Goal: Task Accomplishment & Management: Use online tool/utility

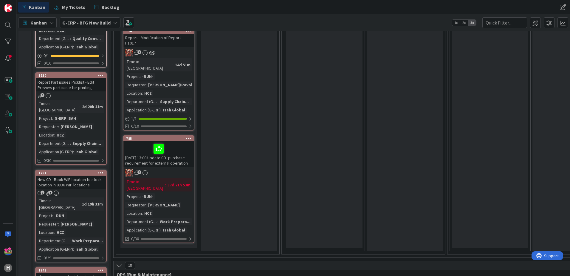
scroll to position [865, 0]
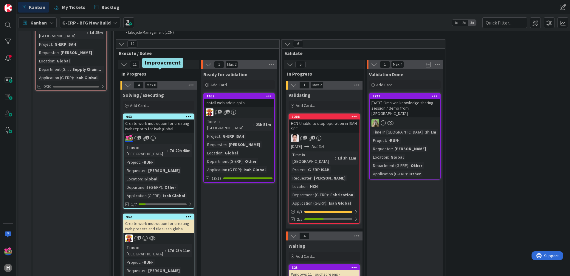
click at [159, 115] on div "963" at bounding box center [160, 117] width 68 height 4
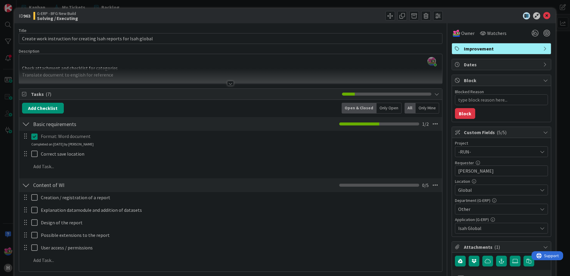
click at [227, 83] on div at bounding box center [230, 83] width 7 height 5
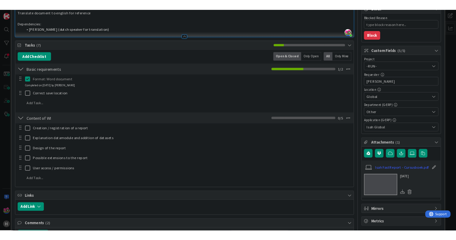
scroll to position [209, 0]
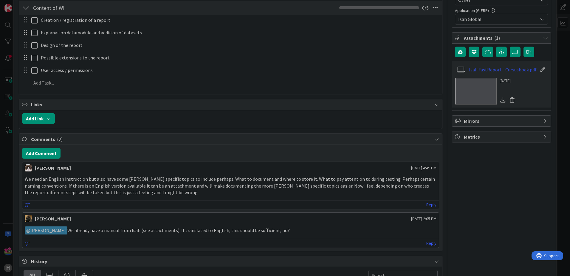
click at [497, 70] on link "Isah FastReport - Cursusboek.pdf" at bounding box center [503, 69] width 68 height 7
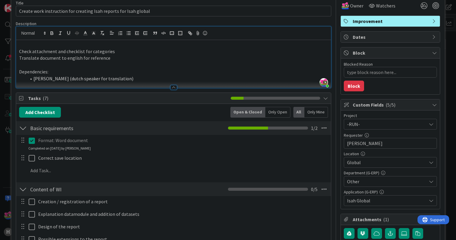
scroll to position [0, 0]
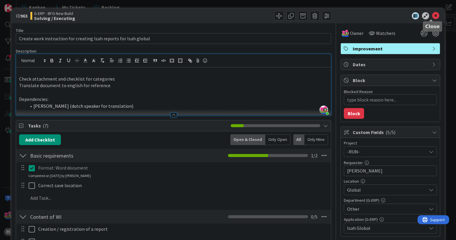
click at [432, 18] on icon at bounding box center [435, 15] width 7 height 7
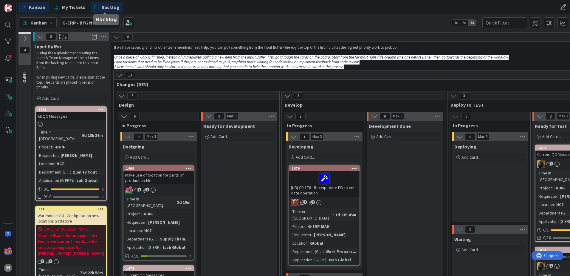
click at [98, 3] on link "Backlog" at bounding box center [107, 7] width 33 height 11
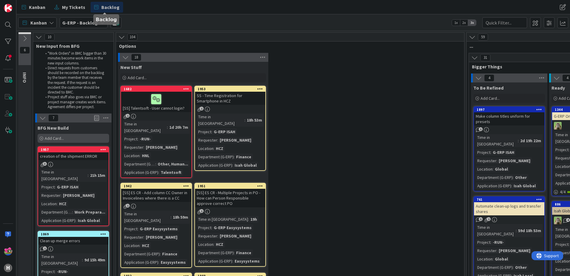
click at [75, 141] on div "Add Card..." at bounding box center [74, 138] width 72 height 9
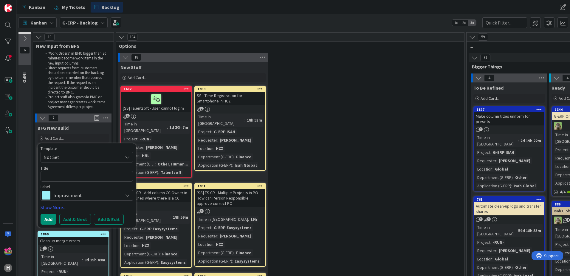
click at [71, 187] on div "Label" at bounding box center [87, 186] width 92 height 4
click at [70, 192] on span "Improvement" at bounding box center [86, 195] width 66 height 8
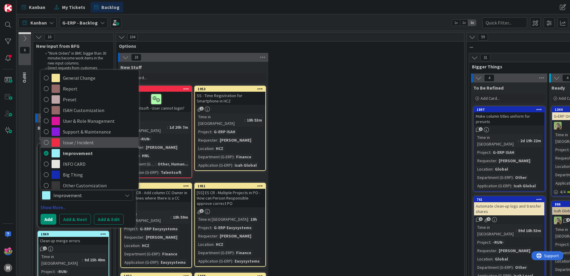
click at [46, 143] on icon at bounding box center [46, 142] width 5 height 9
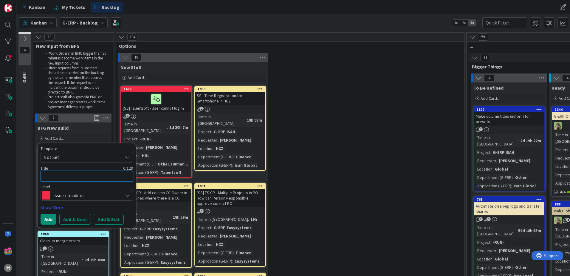
click at [60, 179] on textarea at bounding box center [87, 176] width 92 height 11
type textarea "x"
type textarea "I"
type textarea "x"
type textarea "Isah"
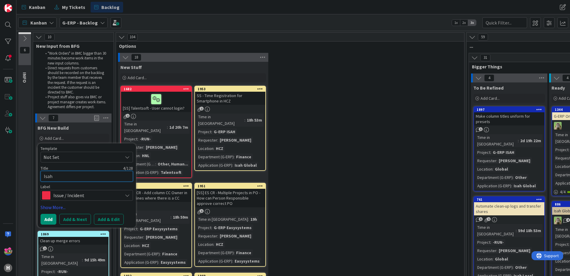
type textarea "x"
type textarea "Isa"
type textarea "x"
type textarea "Is"
type textarea "x"
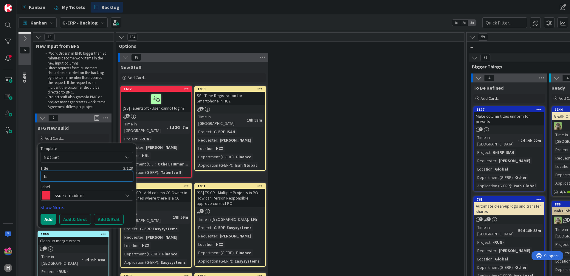
type textarea "I"
type textarea "x"
type textarea "IS"
type textarea "x"
type textarea "ISA"
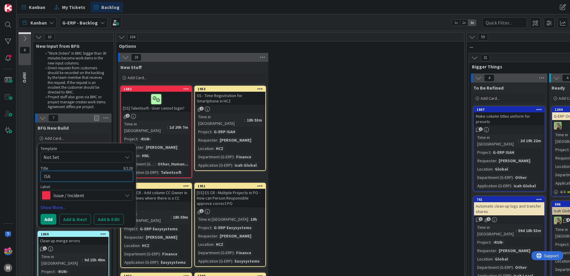
type textarea "x"
type textarea "ISAH"
type textarea "x"
type textarea "ISAH"
type textarea "x"
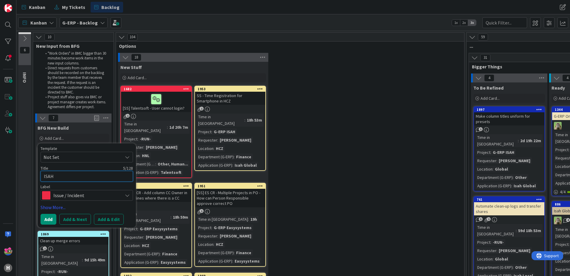
type textarea "ISAH s"
type textarea "x"
type textarea "ISAH sl"
type textarea "x"
type textarea "ISAH slo"
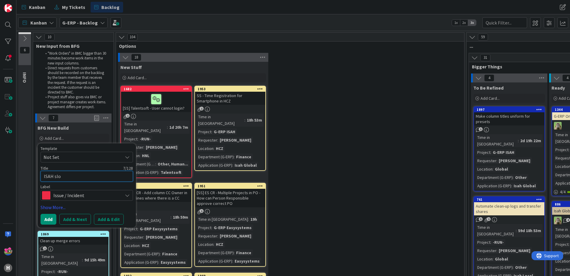
type textarea "x"
type textarea "ISAH slow"
type textarea "x"
type textarea "ISAH slow"
type textarea "x"
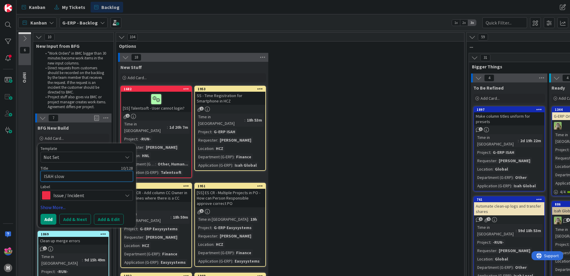
type textarea "ISAH slow s"
type textarea "x"
type textarea "ISAH slow sa"
type textarea "x"
type textarea "ISAH slow savi"
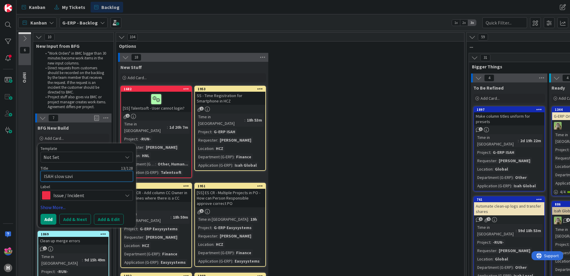
type textarea "x"
type textarea "ISAH slow saving"
type textarea "x"
type textarea "ISAH slow saving"
click at [52, 208] on link "Show More..." at bounding box center [87, 206] width 92 height 7
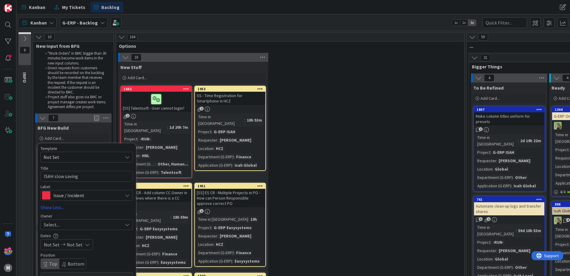
scroll to position [89, 0]
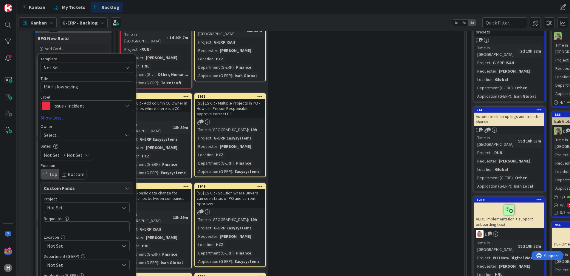
click at [71, 135] on div "Select..." at bounding box center [83, 134] width 79 height 7
type textarea "x"
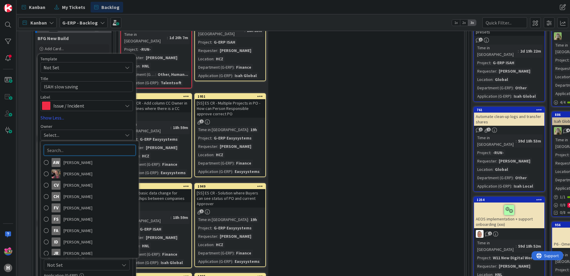
click at [67, 150] on input "text" at bounding box center [90, 150] width 92 height 11
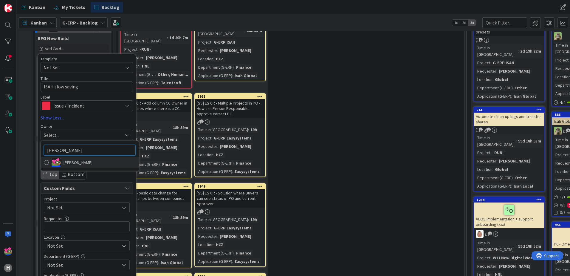
type input "[PERSON_NAME]"
click at [72, 161] on span "[PERSON_NAME]" at bounding box center [78, 162] width 29 height 9
click at [62, 206] on span "Not Set" at bounding box center [81, 207] width 69 height 8
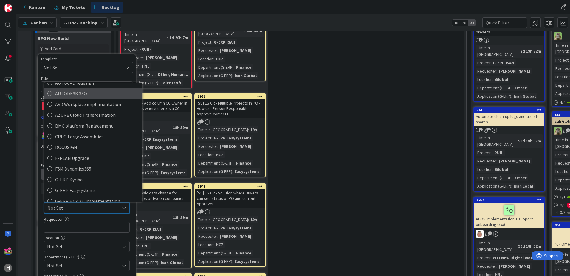
scroll to position [179, 0]
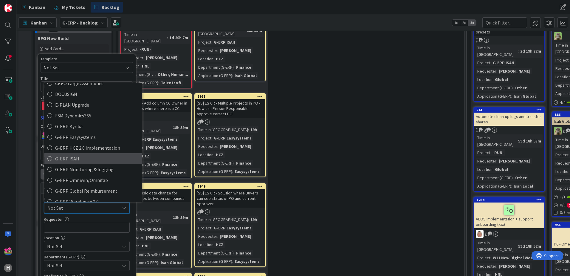
click at [66, 158] on span "G-ERP ISAH" at bounding box center [97, 158] width 84 height 9
type textarea "x"
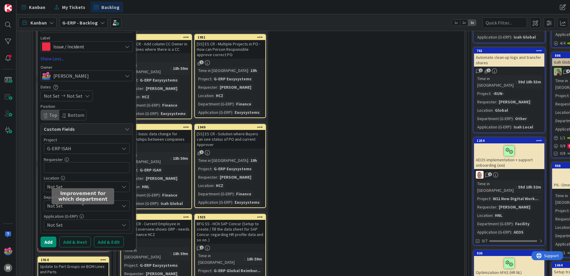
scroll to position [149, 0]
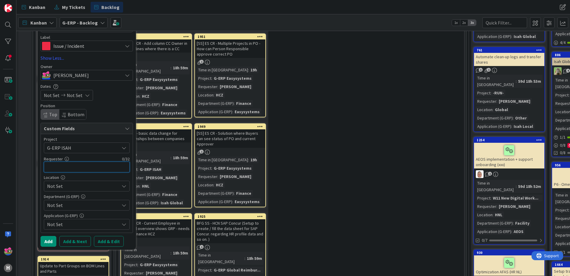
click at [78, 166] on input "text" at bounding box center [87, 166] width 86 height 11
type input "Honkova Len"
type textarea "x"
type input "H"
type textarea "x"
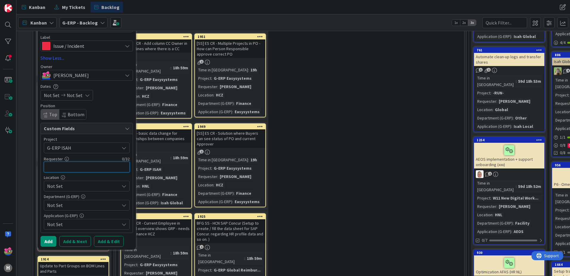
type textarea "x"
type input "Lek"
type textarea "x"
type input "[PERSON_NAME]"
type textarea "x"
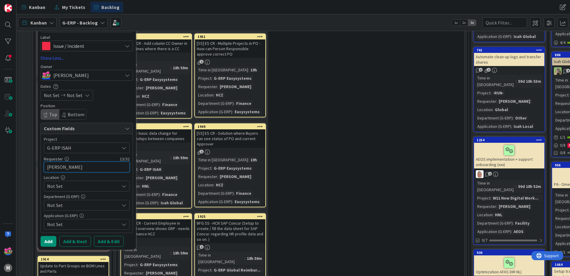
type input "[PERSON_NAME]"
click at [79, 187] on span "Not Set" at bounding box center [83, 185] width 72 height 7
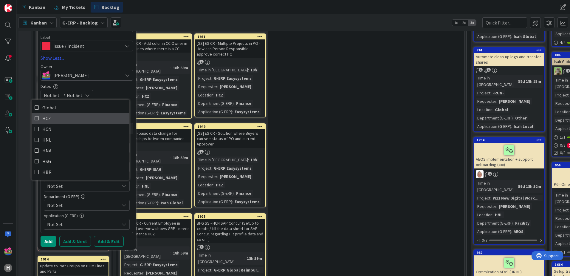
click at [35, 118] on icon at bounding box center [37, 118] width 5 height 9
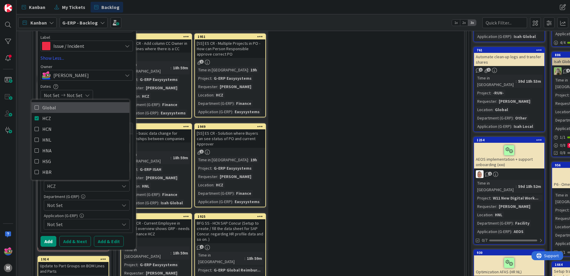
click at [36, 107] on icon at bounding box center [37, 107] width 5 height 9
click at [95, 206] on span "Not Set" at bounding box center [83, 204] width 72 height 7
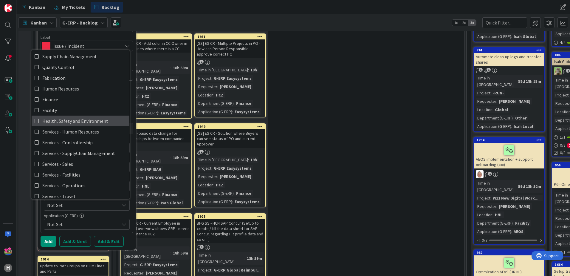
scroll to position [0, 0]
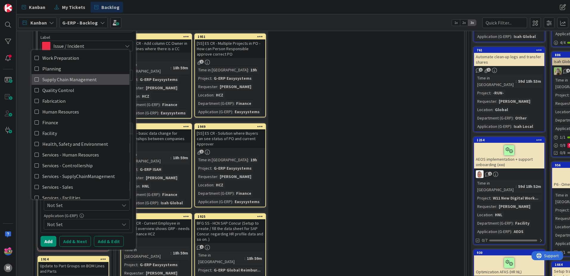
click at [69, 82] on span "Supply Chain Management" at bounding box center [69, 79] width 55 height 9
click at [79, 225] on span "Not Set" at bounding box center [83, 223] width 72 height 7
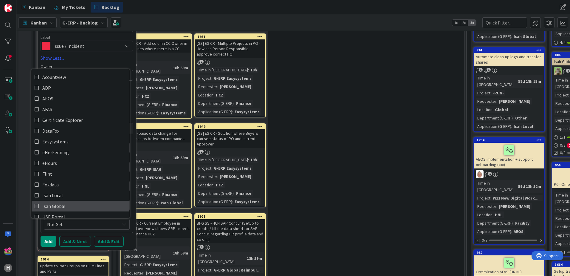
click at [51, 209] on span "Isah Global" at bounding box center [53, 205] width 23 height 9
click at [47, 241] on button "Add" at bounding box center [49, 241] width 16 height 11
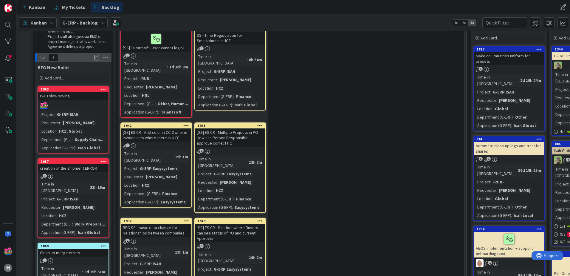
scroll to position [60, 0]
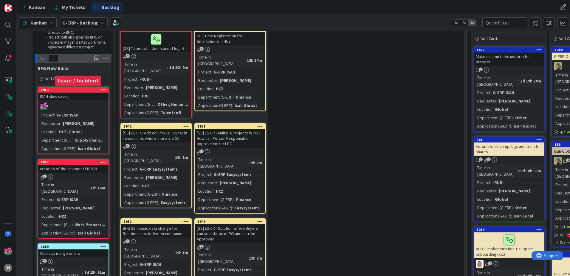
click at [81, 90] on div "1963" at bounding box center [75, 90] width 68 height 4
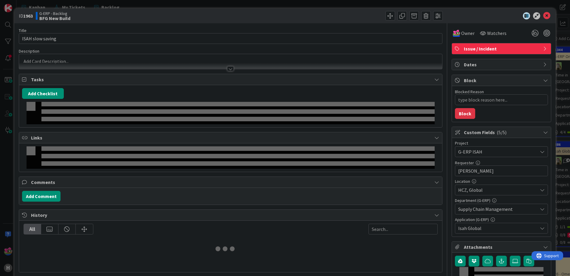
type textarea "x"
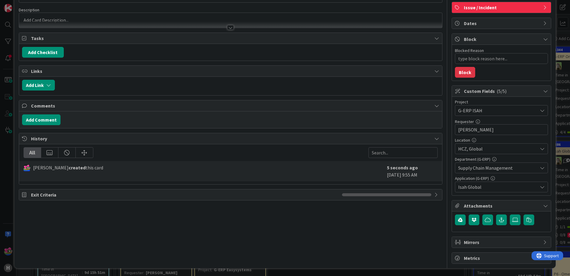
scroll to position [42, 0]
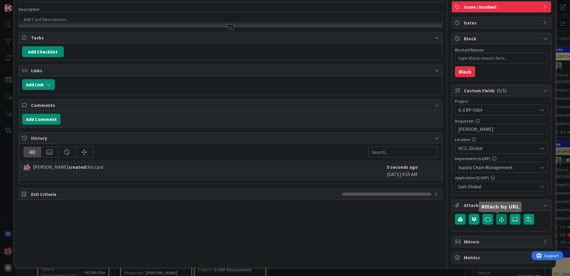
click at [499, 217] on icon "button" at bounding box center [501, 218] width 5 height 5
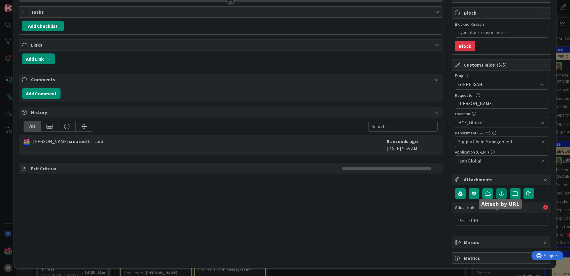
scroll to position [68, 0]
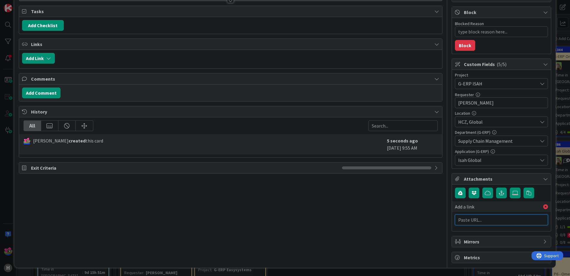
click at [479, 221] on input "text" at bounding box center [501, 219] width 93 height 11
paste input "[URL][PERSON_NAME][DOMAIN_NAME]"
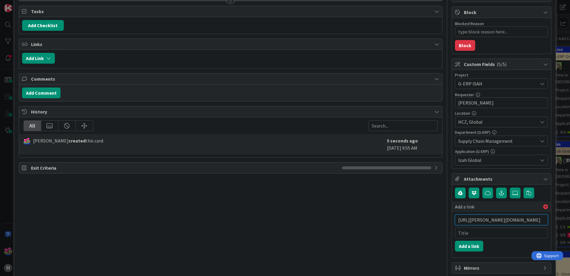
type input "[URL][PERSON_NAME][DOMAIN_NAME]"
click at [518, 222] on input "[URL][PERSON_NAME][DOMAIN_NAME]" at bounding box center [501, 219] width 93 height 11
click at [491, 231] on input "text" at bounding box center [501, 232] width 93 height 11
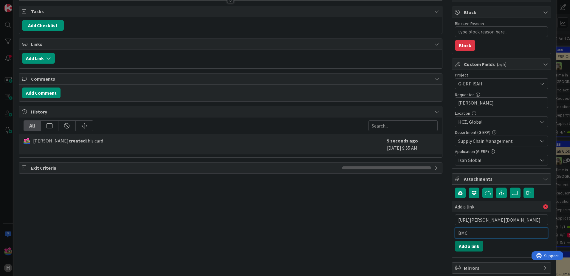
type input "BMC"
click at [463, 250] on button "Add a link" at bounding box center [469, 245] width 28 height 11
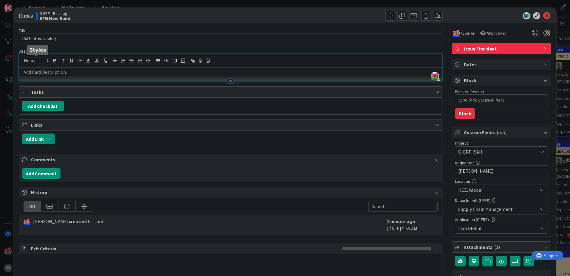
click at [45, 62] on div "[PERSON_NAME] just joined" at bounding box center [230, 67] width 423 height 27
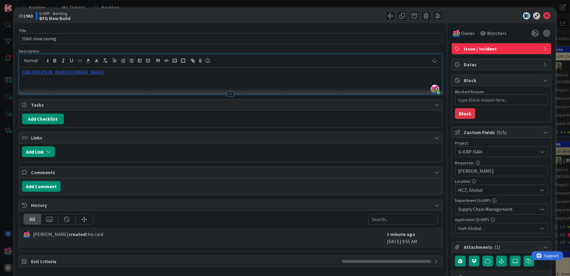
type textarea "x"
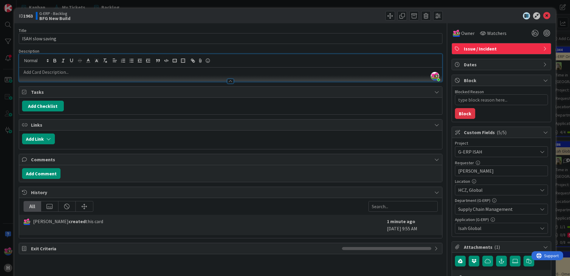
paste div
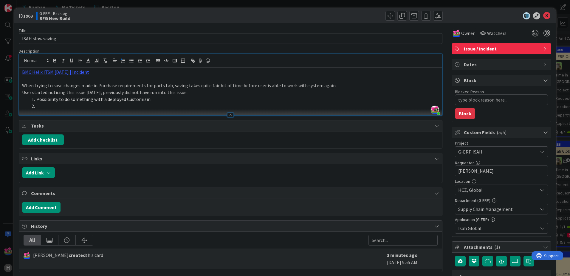
click at [153, 96] on li "Possibility to do something with a deployed Customizin" at bounding box center [234, 99] width 410 height 7
click at [63, 105] on li at bounding box center [234, 106] width 410 height 7
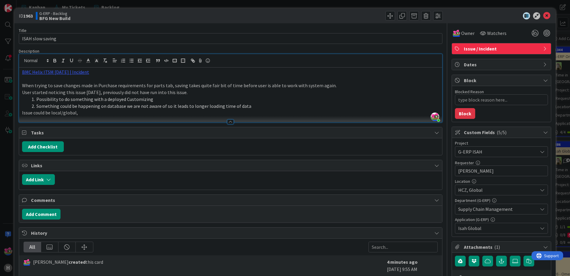
click at [254, 92] on p "User started noticing this issue [DATE], previously did not have run into this …" at bounding box center [230, 92] width 417 height 7
click at [545, 15] on icon at bounding box center [546, 15] width 7 height 7
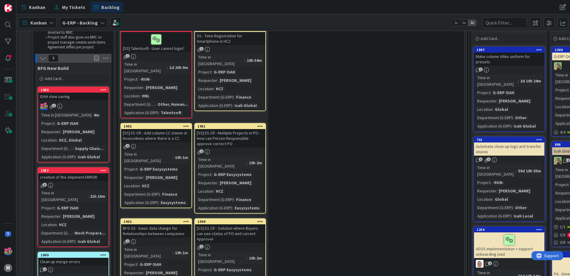
click at [103, 90] on icon at bounding box center [103, 89] width 6 height 4
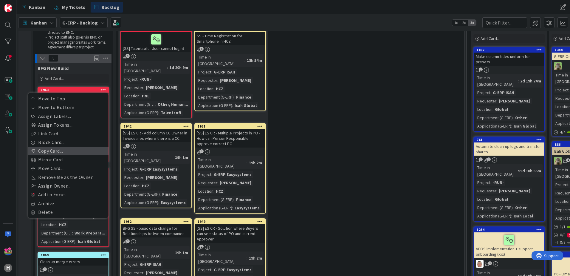
click at [58, 152] on link "Copy Card..." at bounding box center [68, 150] width 81 height 9
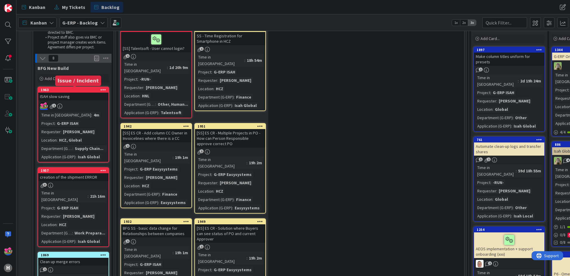
click at [71, 90] on div "1963" at bounding box center [75, 90] width 68 height 4
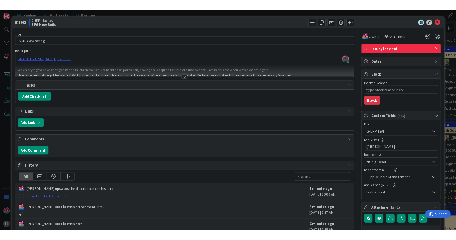
scroll to position [60, 0]
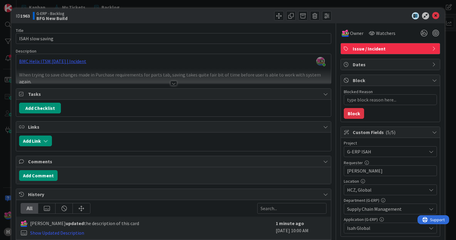
type textarea "x"
